Goal: Information Seeking & Learning: Learn about a topic

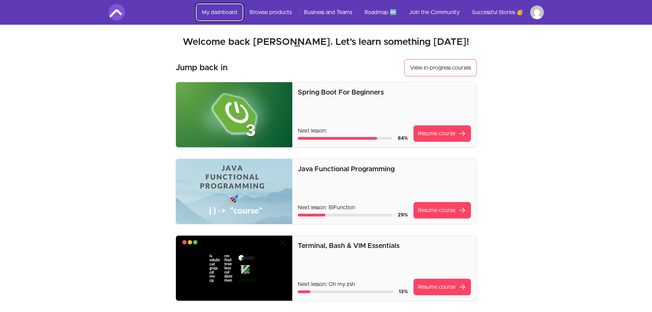
click at [214, 14] on link "My dashboard" at bounding box center [220, 12] width 46 height 16
click at [230, 193] on img at bounding box center [234, 191] width 117 height 65
click at [245, 211] on img at bounding box center [234, 191] width 117 height 65
click at [452, 210] on link "Resume course arrow_forward" at bounding box center [443, 210] width 58 height 16
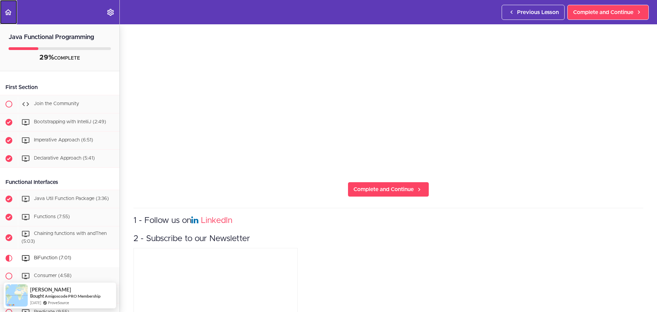
click at [5, 14] on icon "Back to course curriculum" at bounding box center [8, 12] width 8 height 8
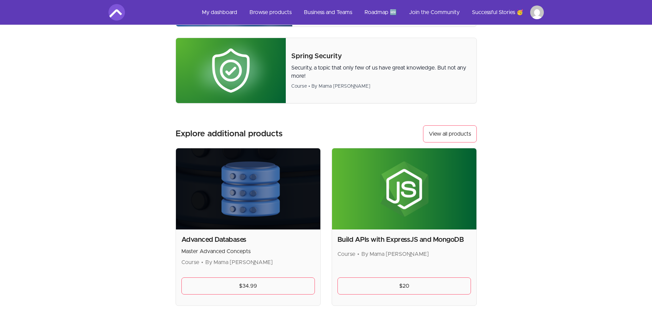
scroll to position [479, 0]
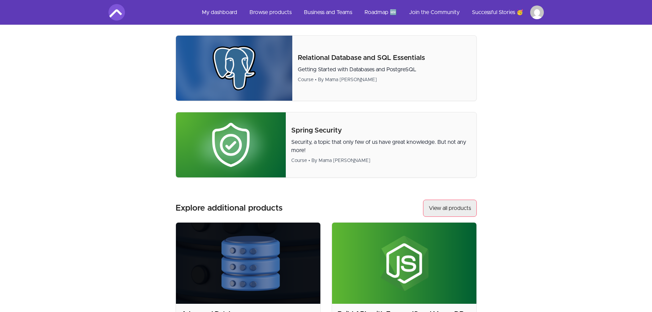
click at [448, 205] on link "View all products" at bounding box center [450, 208] width 54 height 17
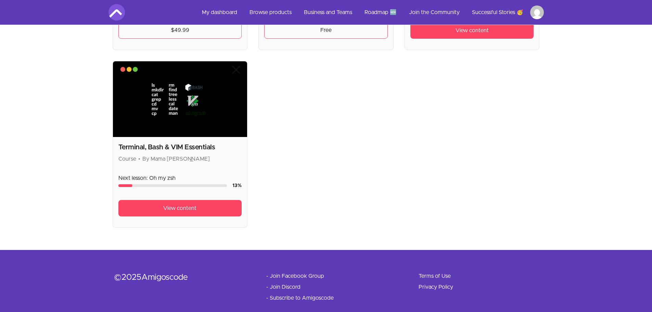
scroll to position [2219, 0]
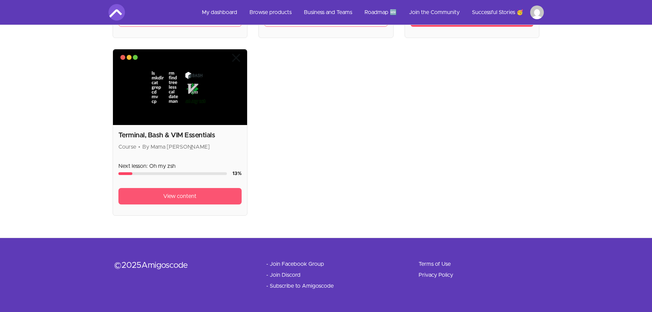
click at [219, 200] on link "View content" at bounding box center [180, 196] width 124 height 16
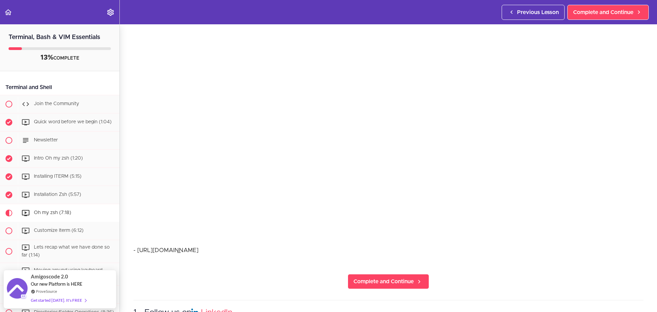
scroll to position [103, 0]
